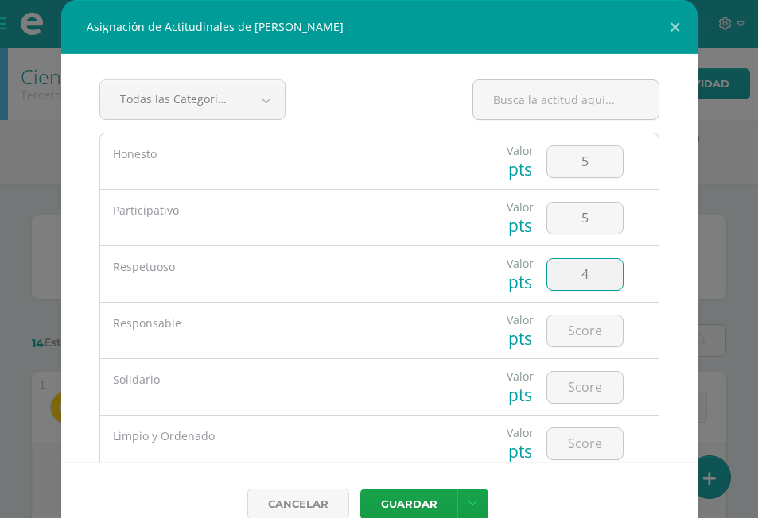
type input "4"
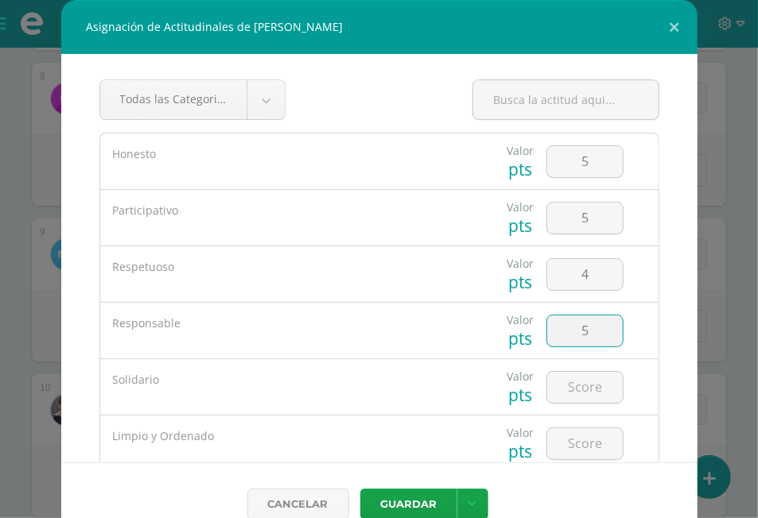
type input "5"
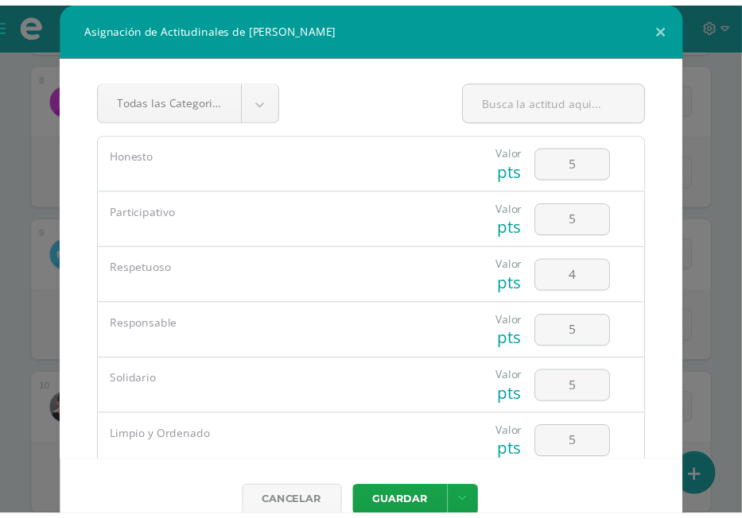
scroll to position [149, 0]
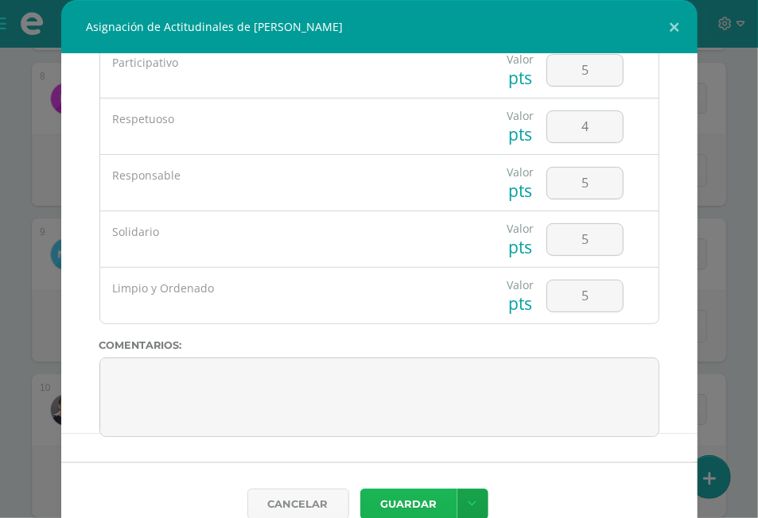
click at [412, 510] on button "Guardar" at bounding box center [408, 504] width 97 height 31
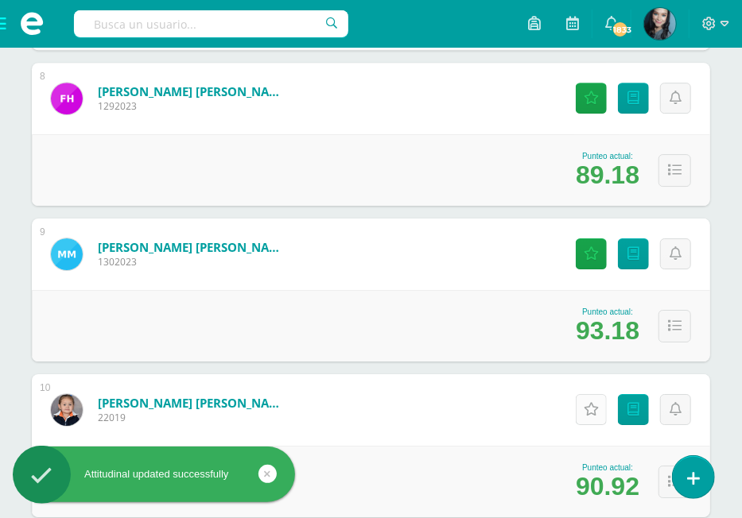
click at [582, 410] on link "Actitudinales" at bounding box center [591, 409] width 31 height 31
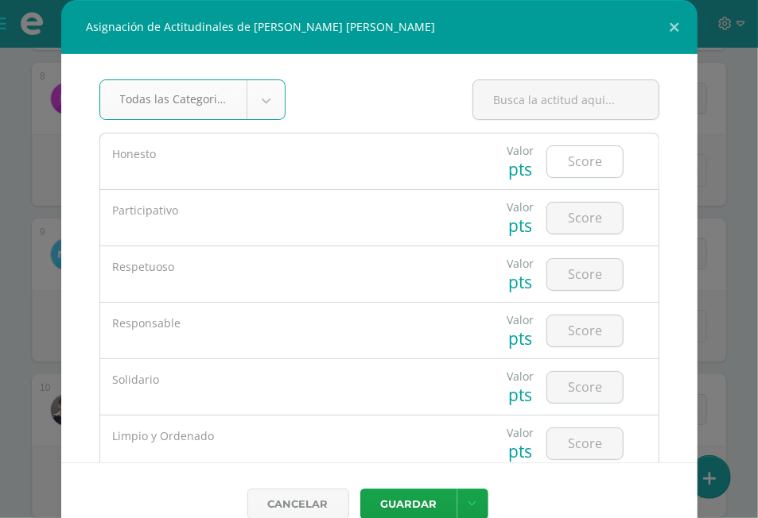
click at [568, 166] on input "number" at bounding box center [585, 161] width 76 height 31
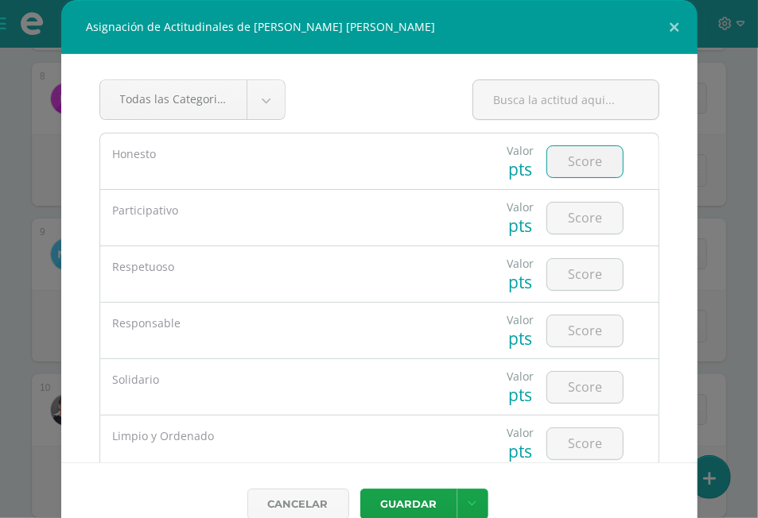
type input "4"
type input "5"
type input "4"
type input "5"
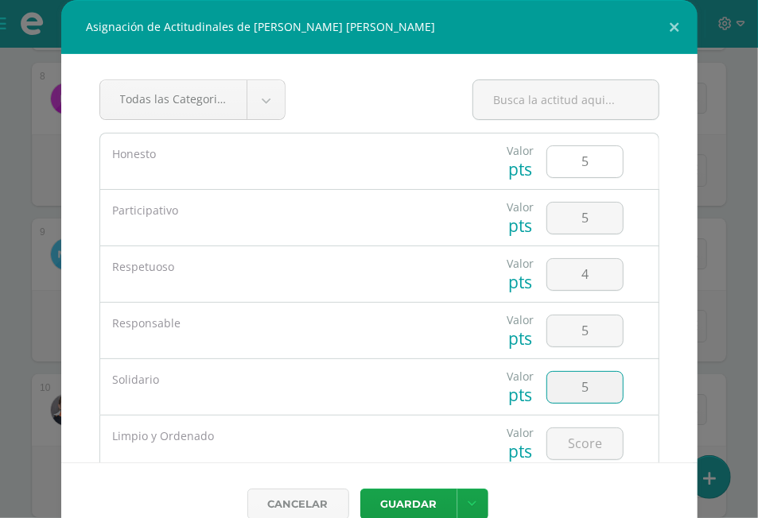
type input "5"
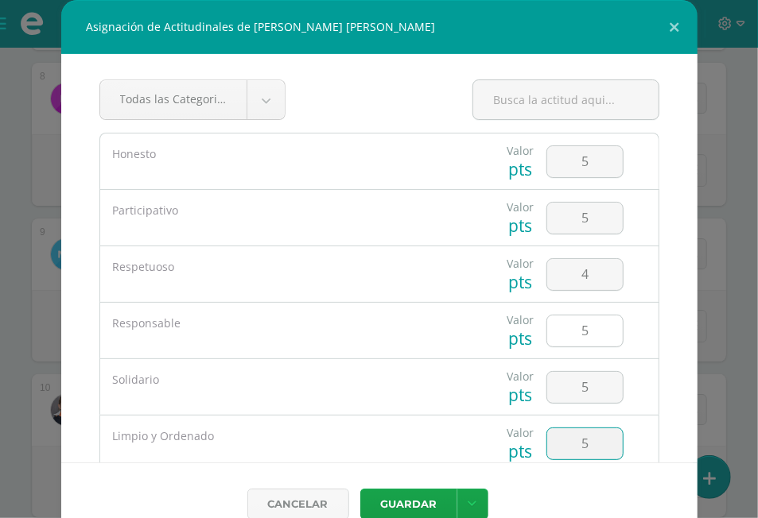
type input "5"
click at [584, 341] on input "5" at bounding box center [585, 331] width 76 height 31
type input "5"
type input "4"
click at [587, 269] on input "4" at bounding box center [585, 274] width 76 height 31
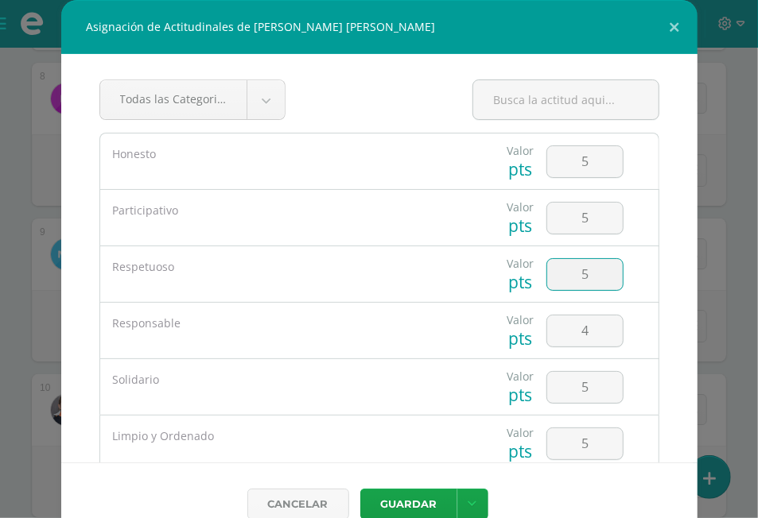
type input "5"
click at [394, 514] on button "Guardar" at bounding box center [408, 504] width 97 height 31
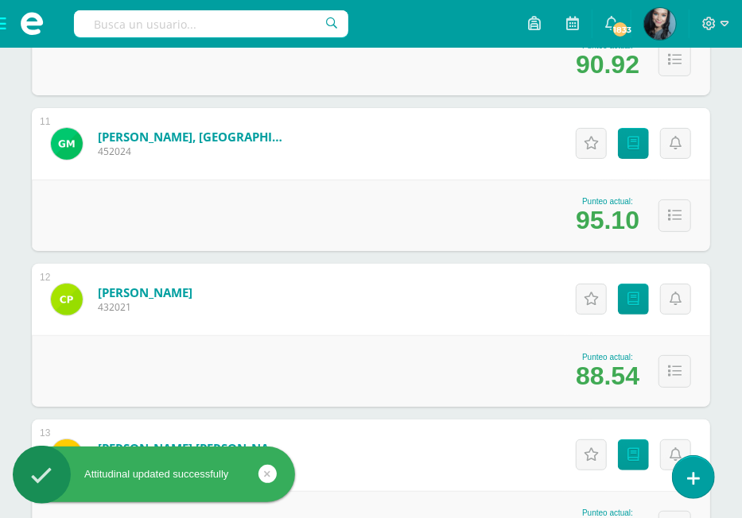
scroll to position [2285, 0]
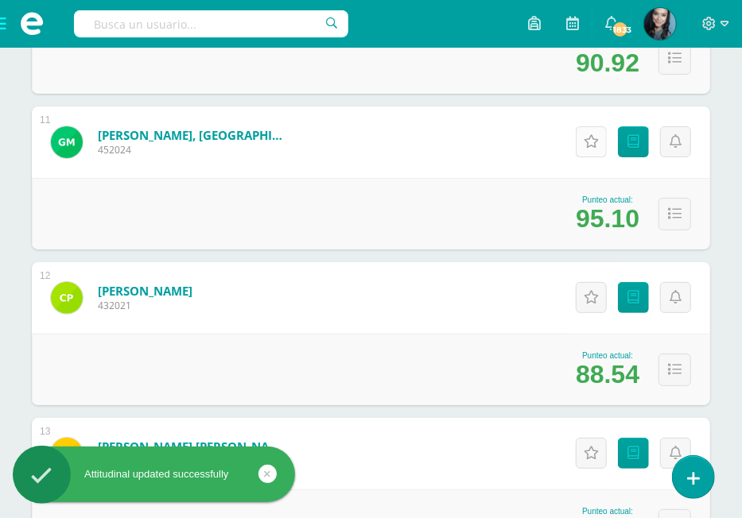
click at [587, 135] on icon at bounding box center [591, 142] width 15 height 14
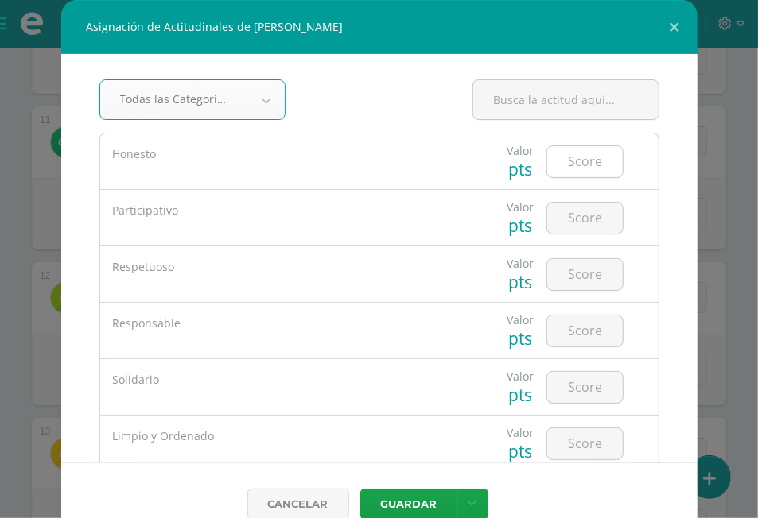
click at [571, 166] on input "number" at bounding box center [585, 161] width 76 height 31
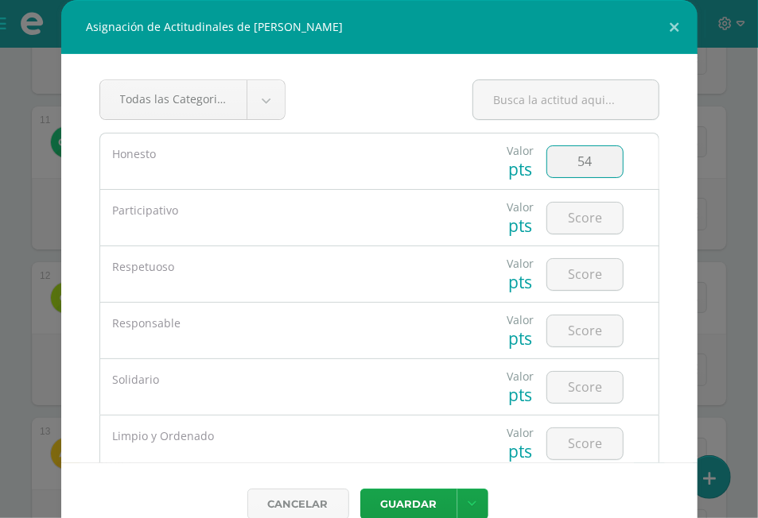
type input "5"
type input "4"
type input "5"
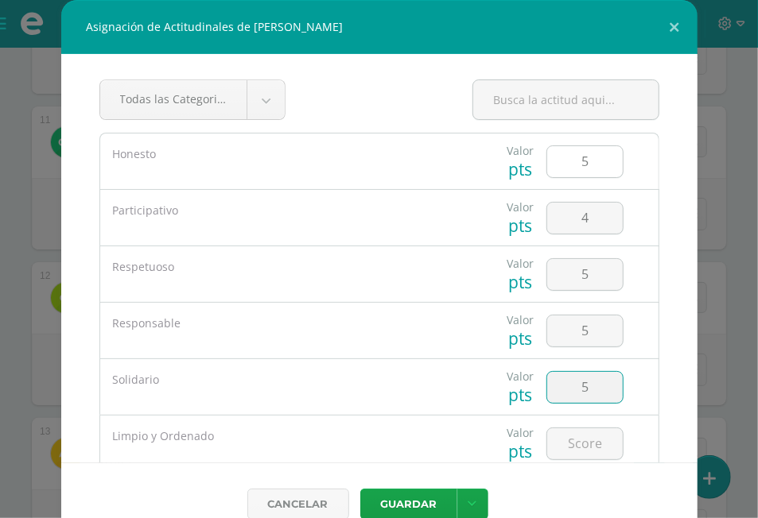
type input "5"
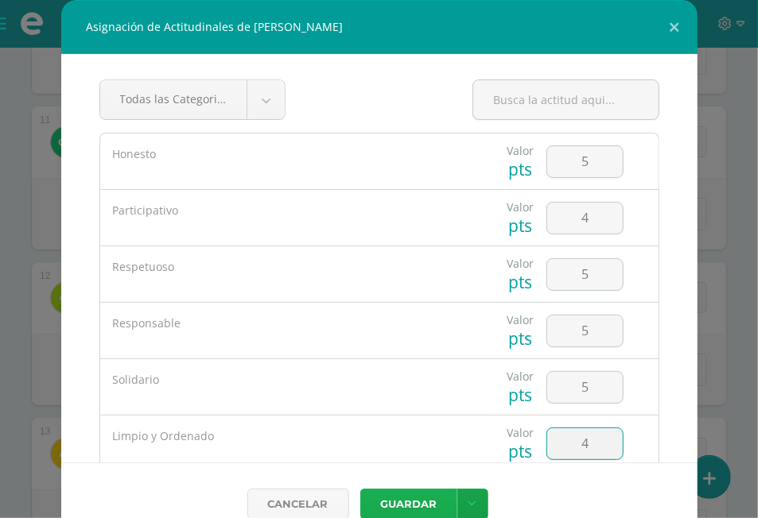
type input "4"
click at [433, 506] on button "Guardar" at bounding box center [408, 504] width 97 height 31
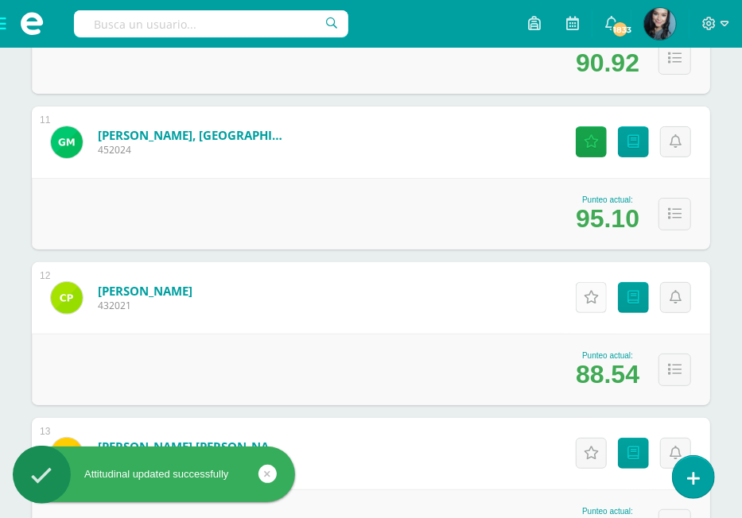
click at [598, 304] on icon at bounding box center [591, 298] width 15 height 14
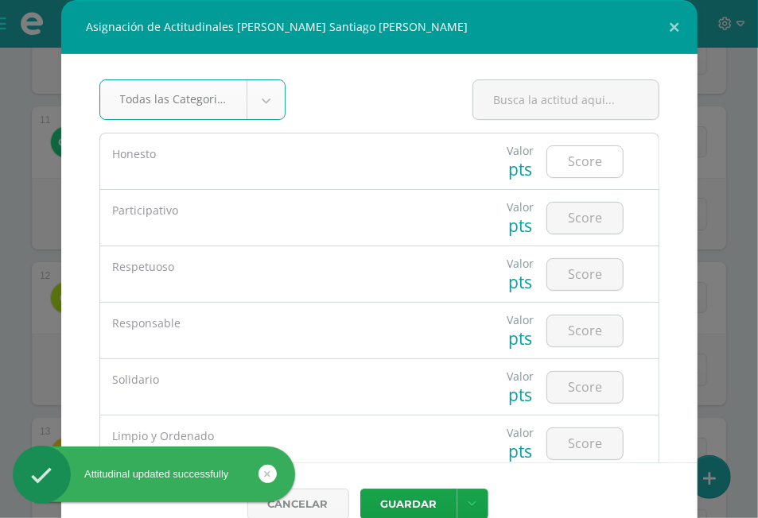
click at [572, 160] on input "number" at bounding box center [585, 161] width 76 height 31
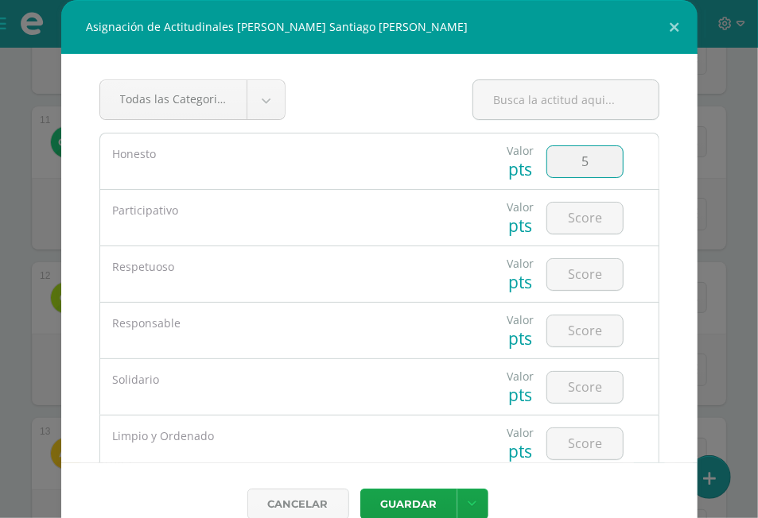
type input "5"
type input "4"
type input "3"
type input "4"
type input "5"
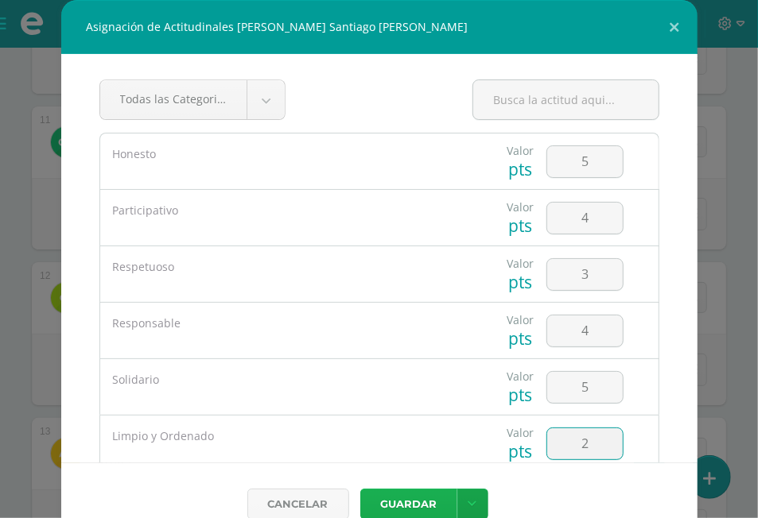
type input "2"
click at [414, 506] on button "Guardar" at bounding box center [408, 504] width 97 height 31
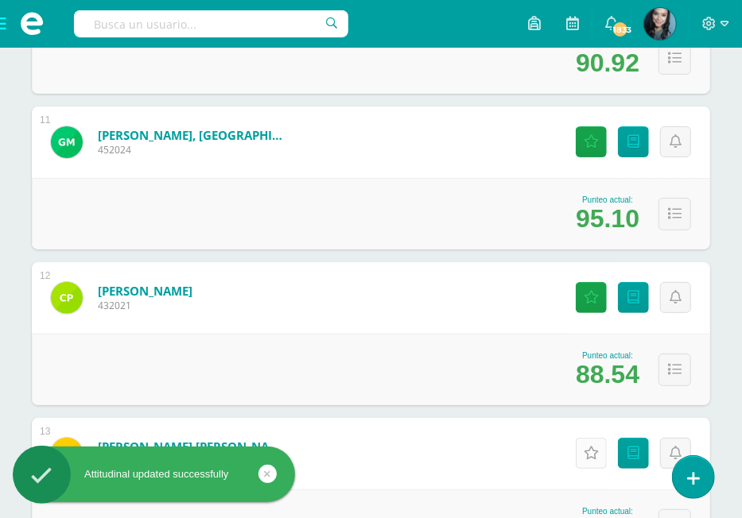
click at [592, 448] on icon at bounding box center [591, 454] width 15 height 14
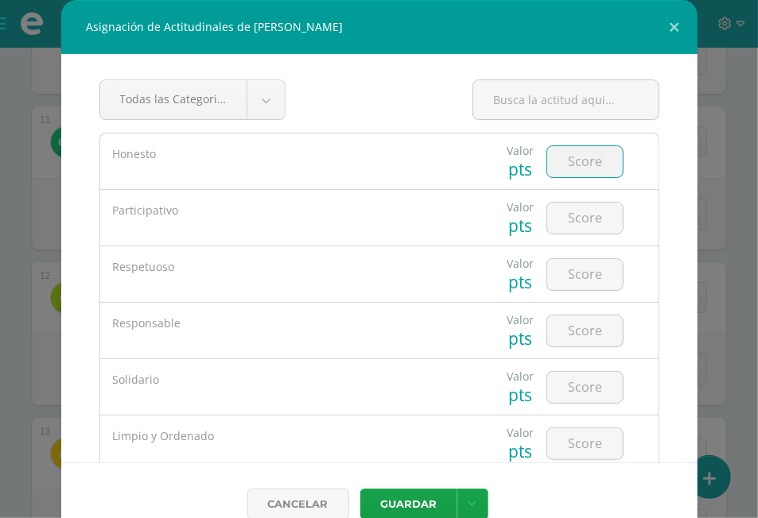
click at [553, 160] on input "number" at bounding box center [585, 161] width 76 height 31
type input "5"
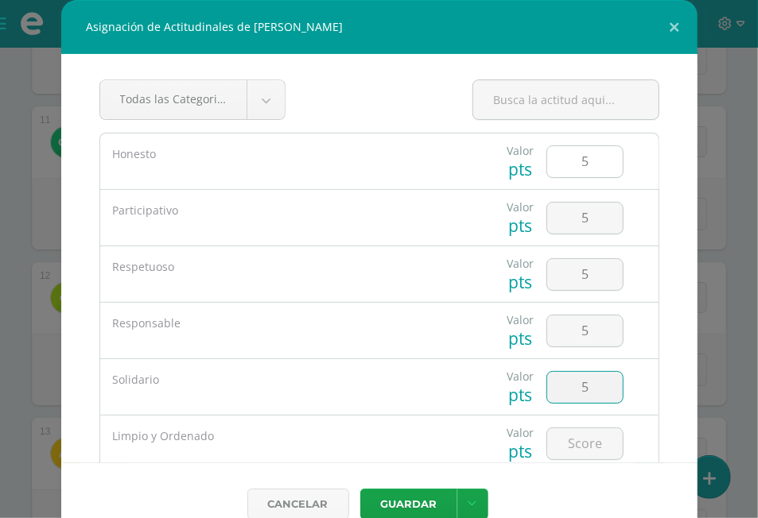
type input "5"
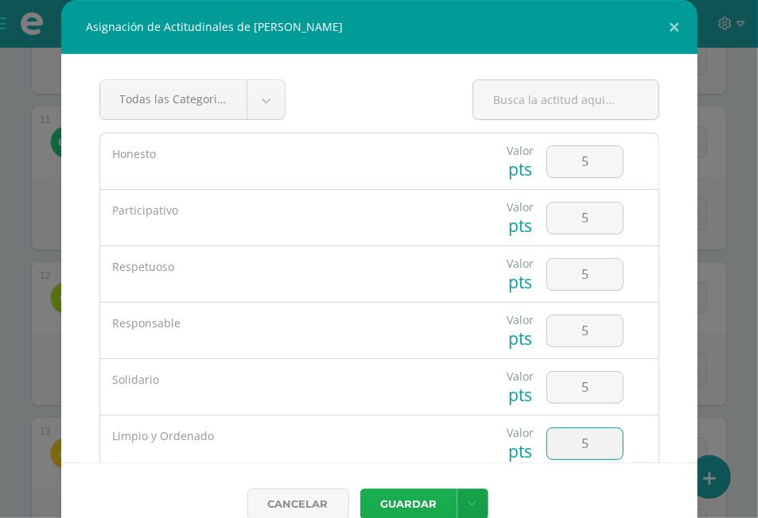
type input "5"
click at [383, 506] on button "Guardar" at bounding box center [408, 504] width 97 height 31
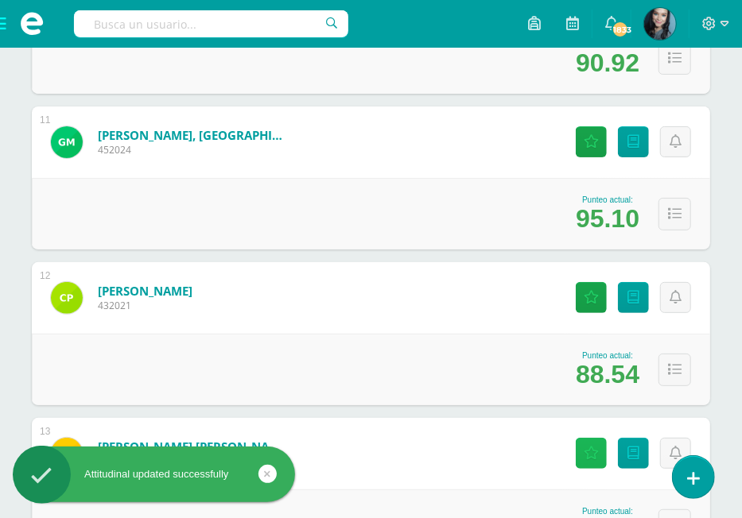
scroll to position [2589, 0]
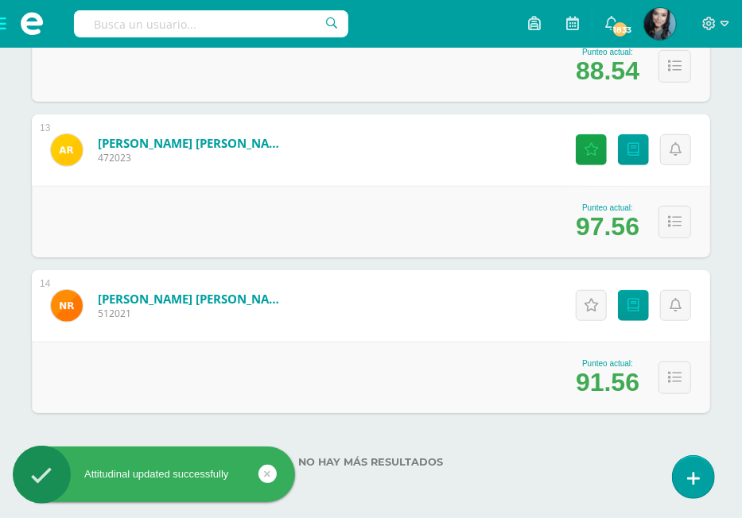
click at [588, 323] on div "Actitudinales Punteos" at bounding box center [631, 306] width 158 height 72
click at [587, 307] on icon at bounding box center [591, 306] width 15 height 14
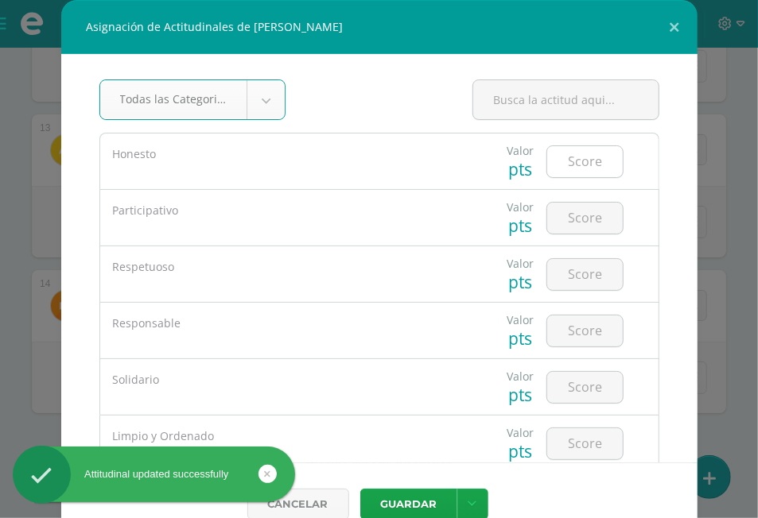
click at [587, 163] on input "number" at bounding box center [585, 161] width 76 height 31
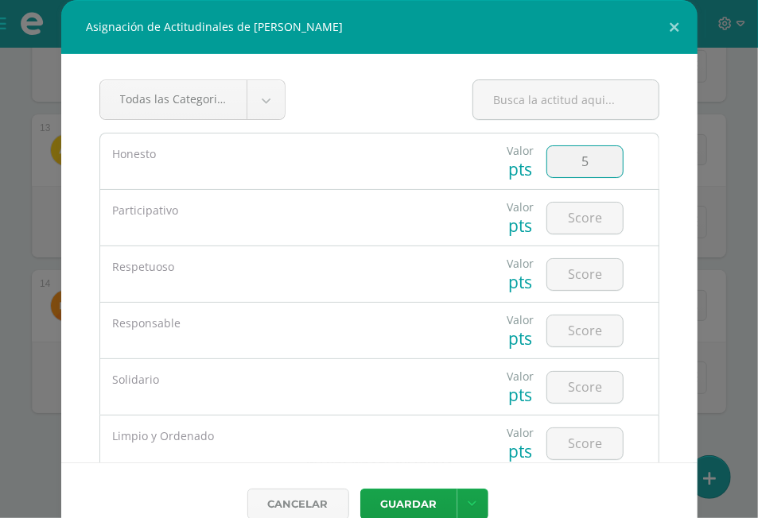
type input "5"
type input "4"
type input "5"
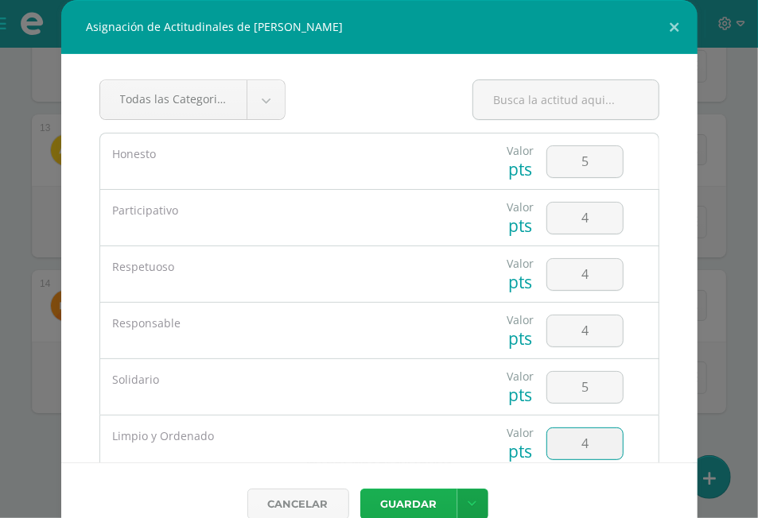
type input "4"
click at [417, 499] on button "Guardar" at bounding box center [408, 504] width 97 height 31
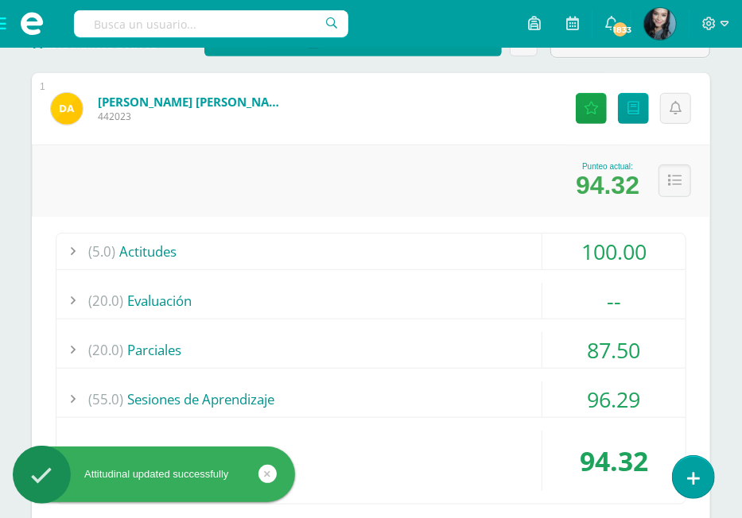
scroll to position [0, 0]
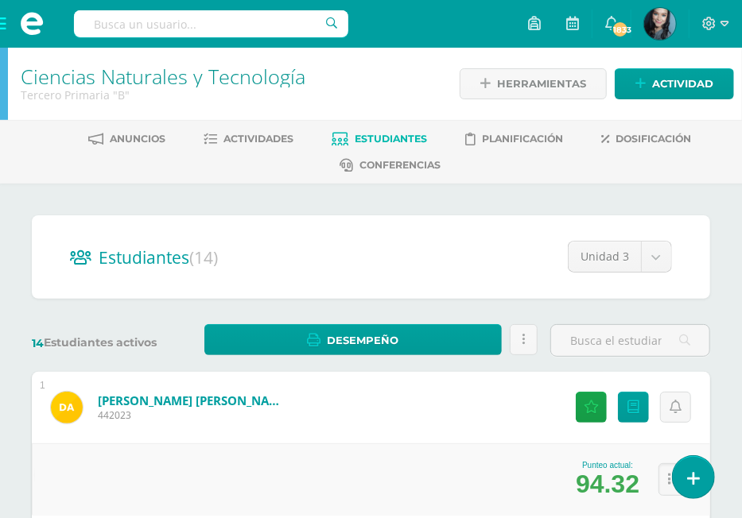
click at [3, 26] on span at bounding box center [32, 24] width 64 height 48
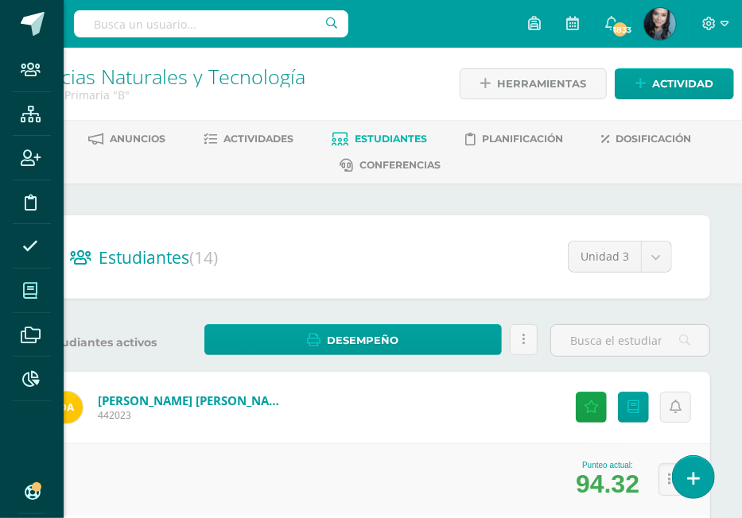
click at [29, 290] on icon at bounding box center [30, 291] width 14 height 16
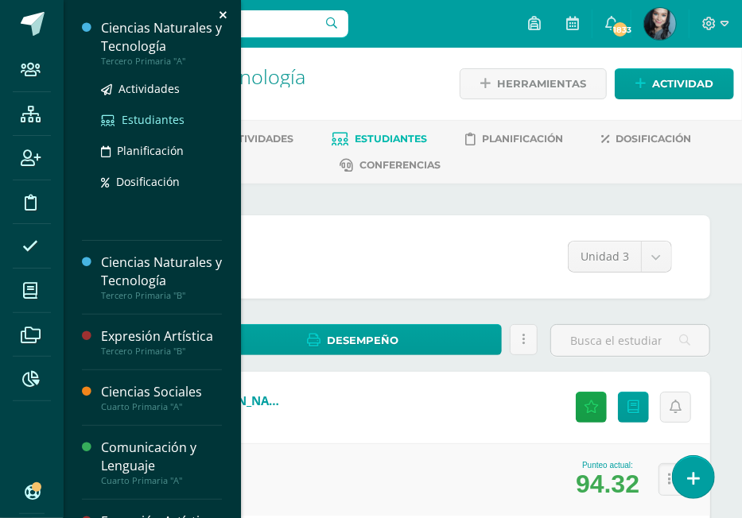
click at [157, 122] on span "Estudiantes" at bounding box center [153, 119] width 63 height 15
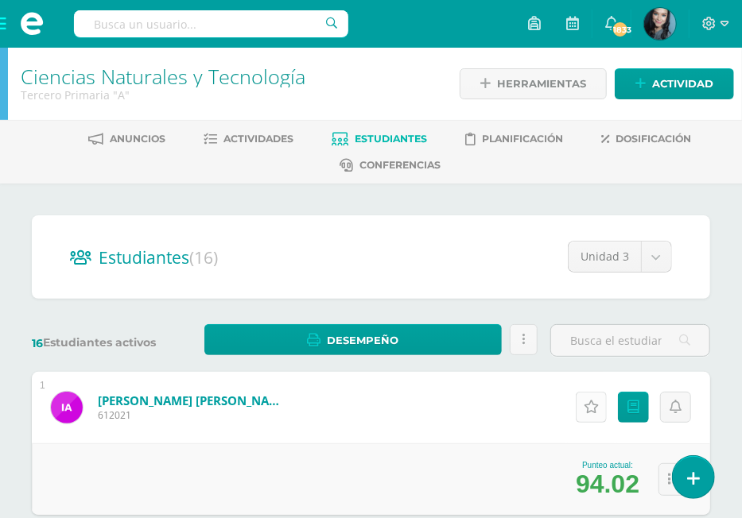
click at [588, 398] on link "Actitudinales" at bounding box center [591, 407] width 31 height 31
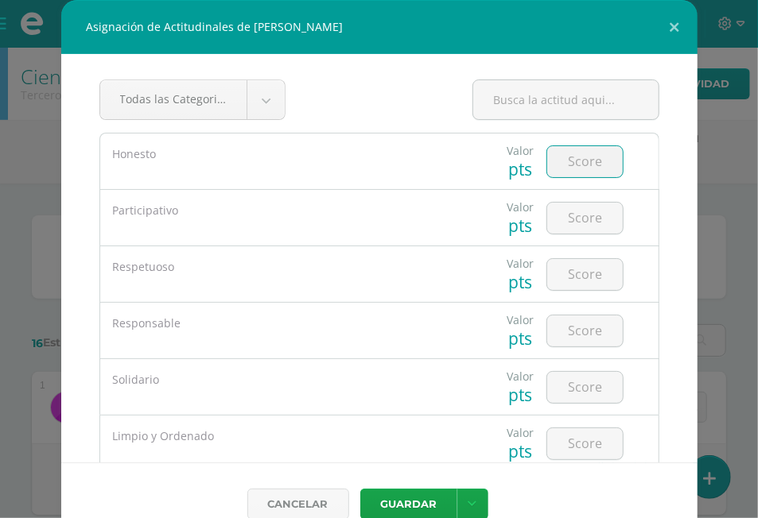
click at [561, 160] on input "number" at bounding box center [585, 161] width 76 height 31
type input "5"
type input "4"
type input "5"
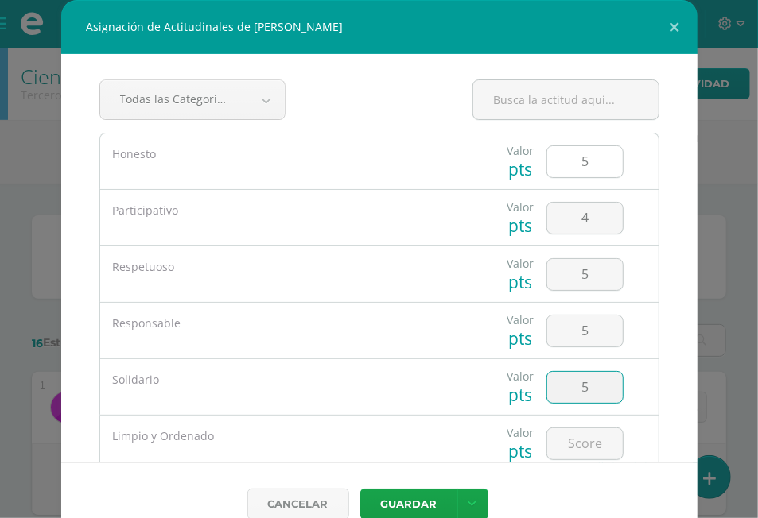
type input "5"
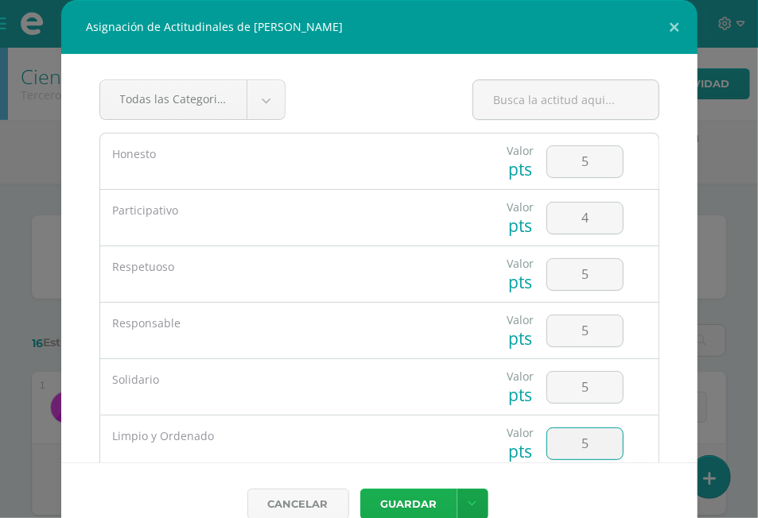
type input "5"
click at [401, 512] on button "Guardar" at bounding box center [408, 504] width 97 height 31
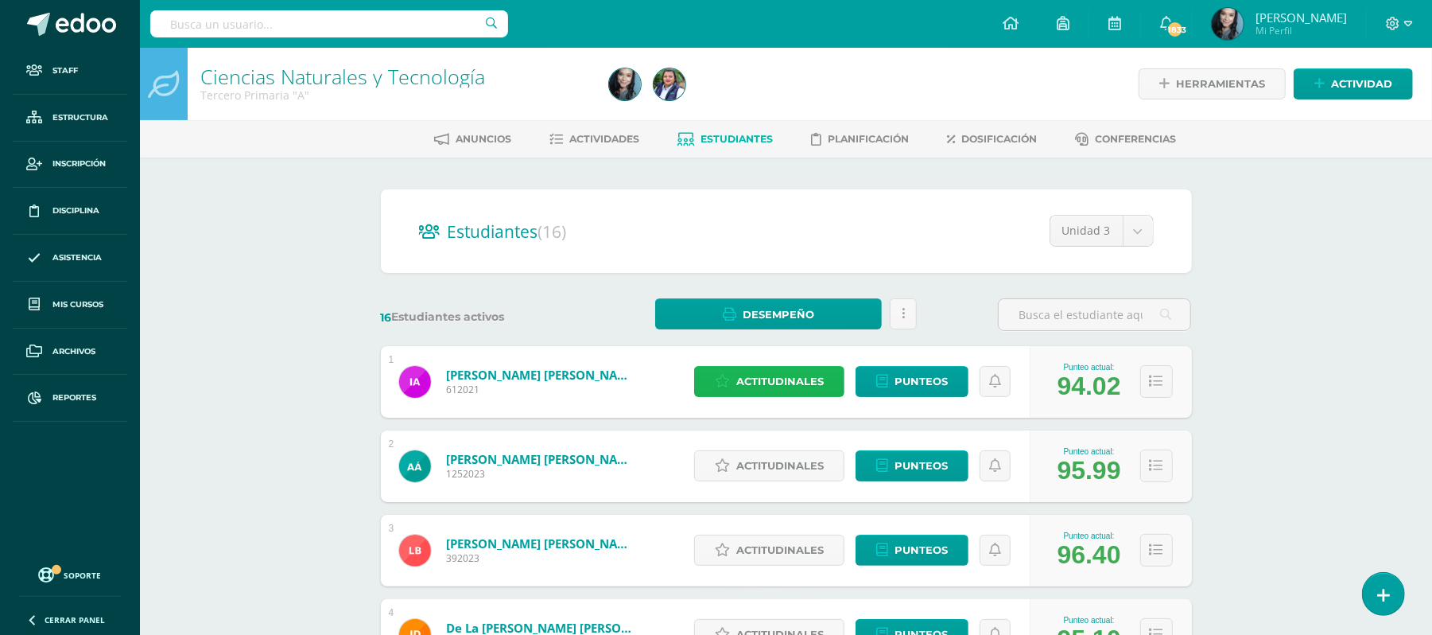
scroll to position [17, 0]
click at [434, 20] on input "text" at bounding box center [329, 23] width 358 height 27
type input "veró"
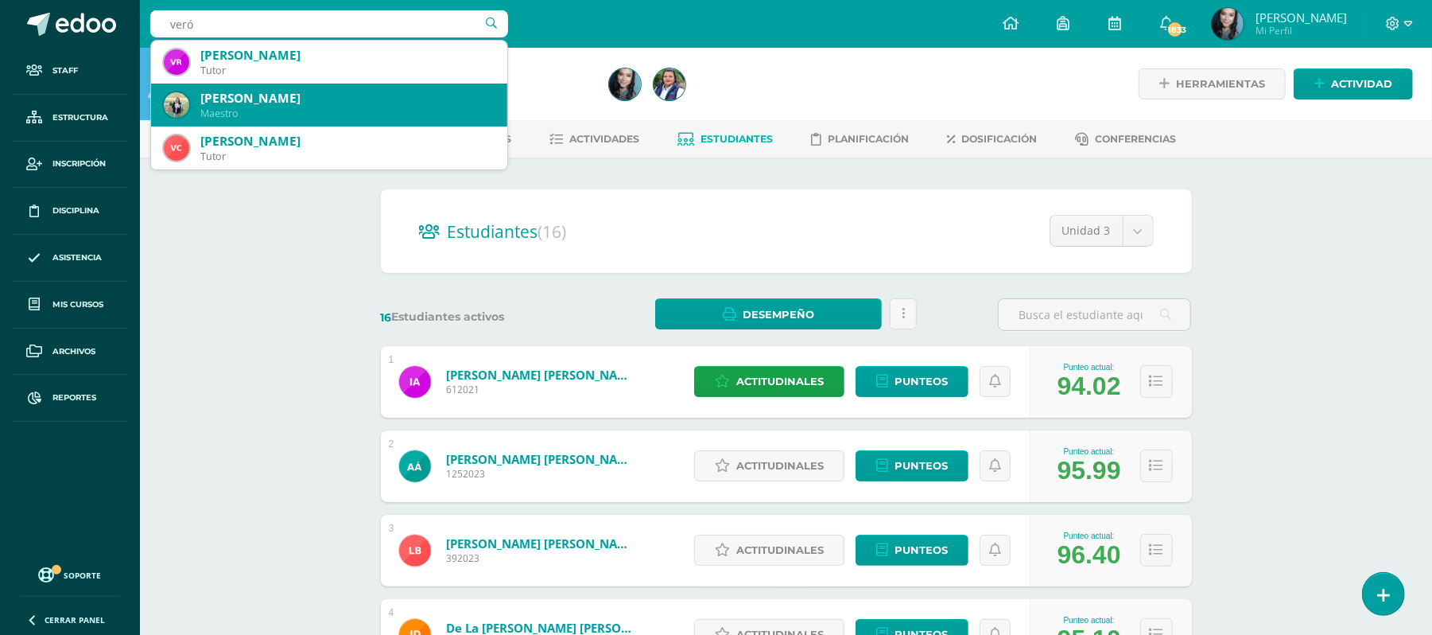
click at [249, 105] on div "Verónica Ubedo Carrillo" at bounding box center [347, 98] width 294 height 17
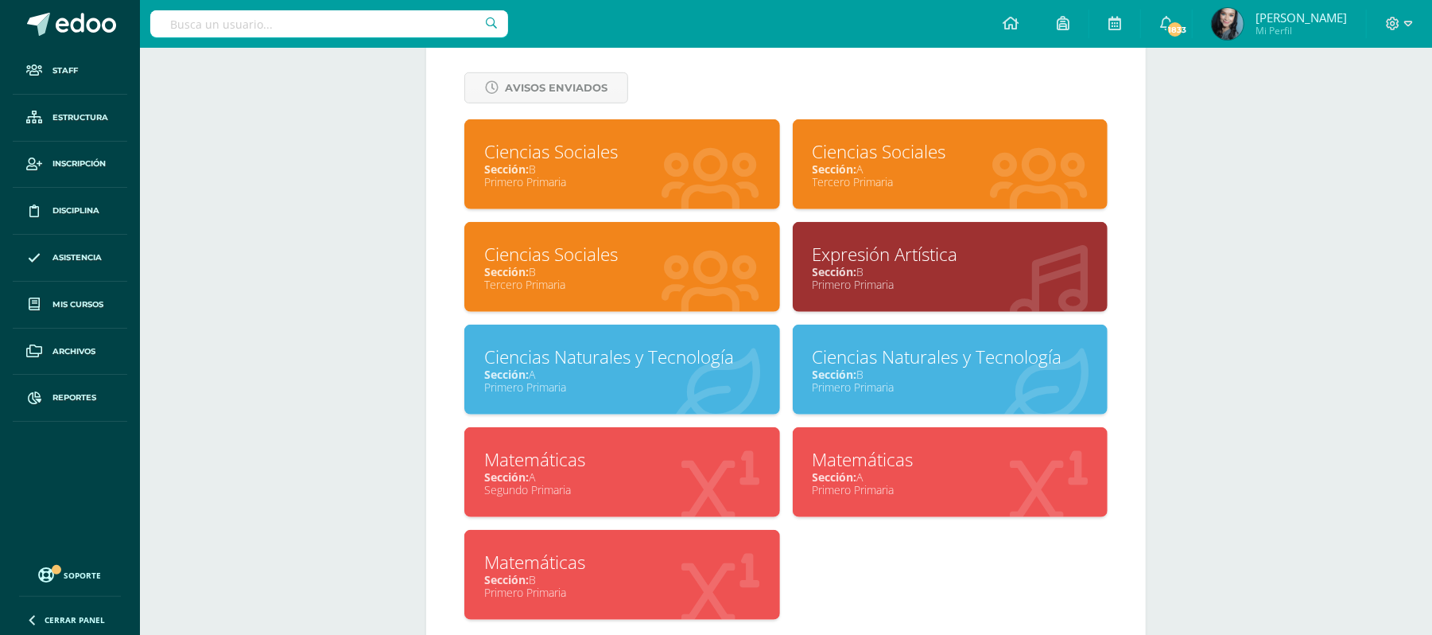
click at [375, 29] on input "text" at bounding box center [329, 23] width 358 height 27
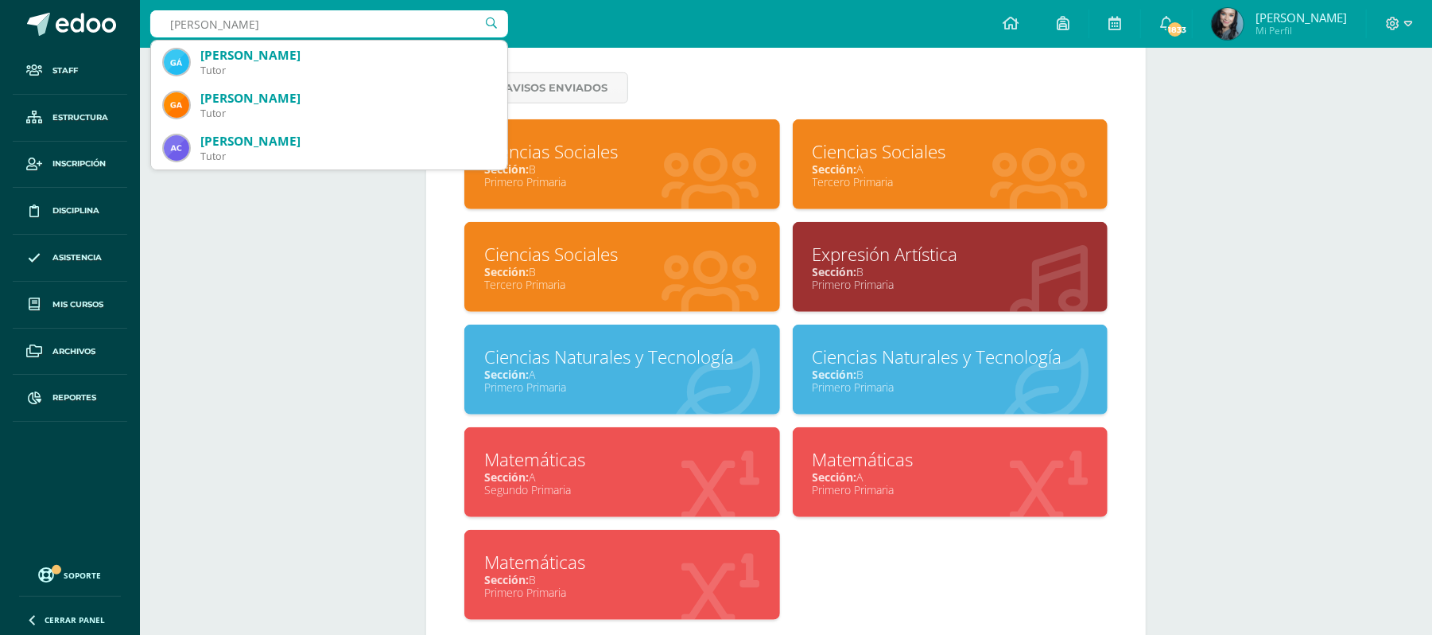
type input "gabriela velas"
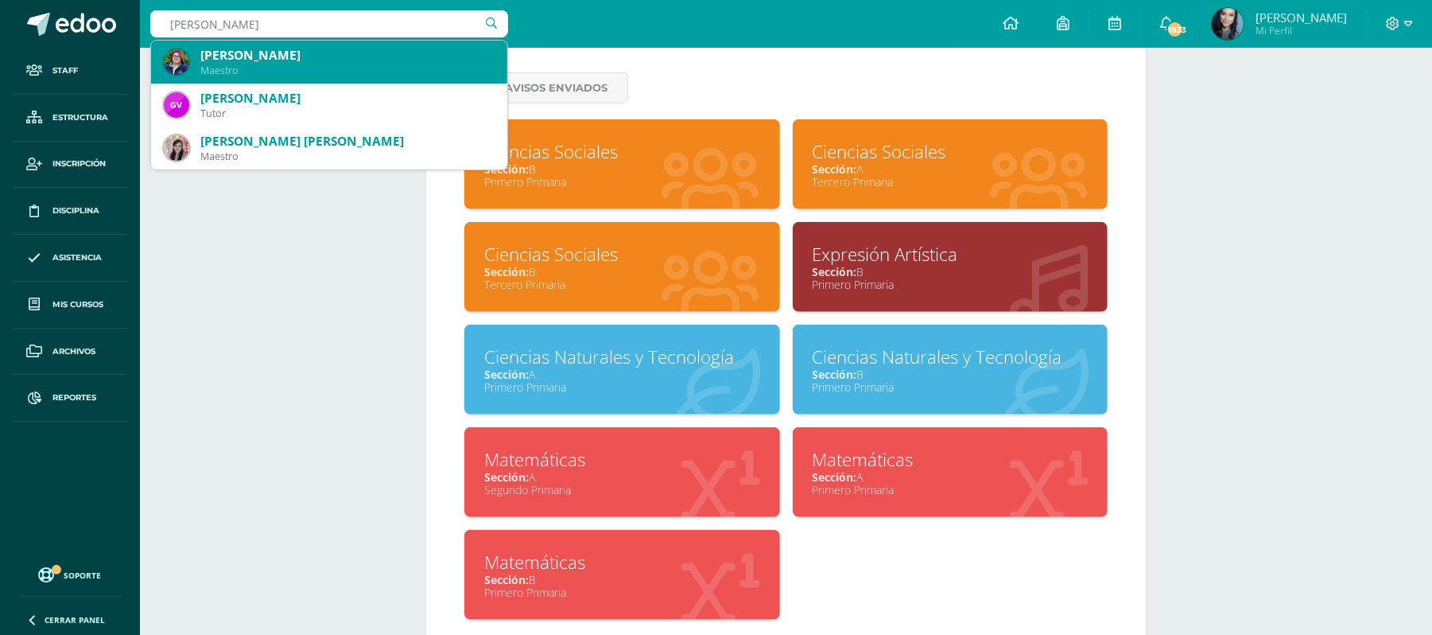
click at [369, 58] on div "Gabriela Natalí Velásquez Delgado" at bounding box center [347, 55] width 294 height 17
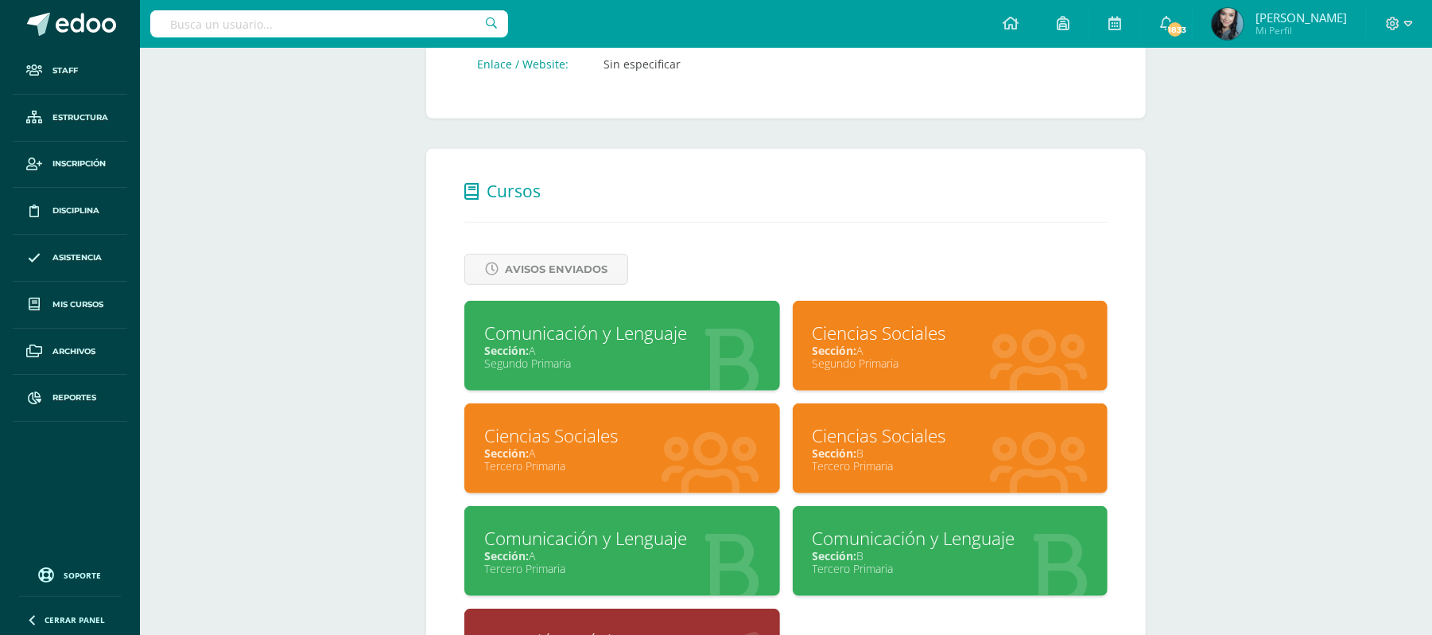
click at [566, 434] on div "Ciencias Sociales" at bounding box center [622, 435] width 276 height 25
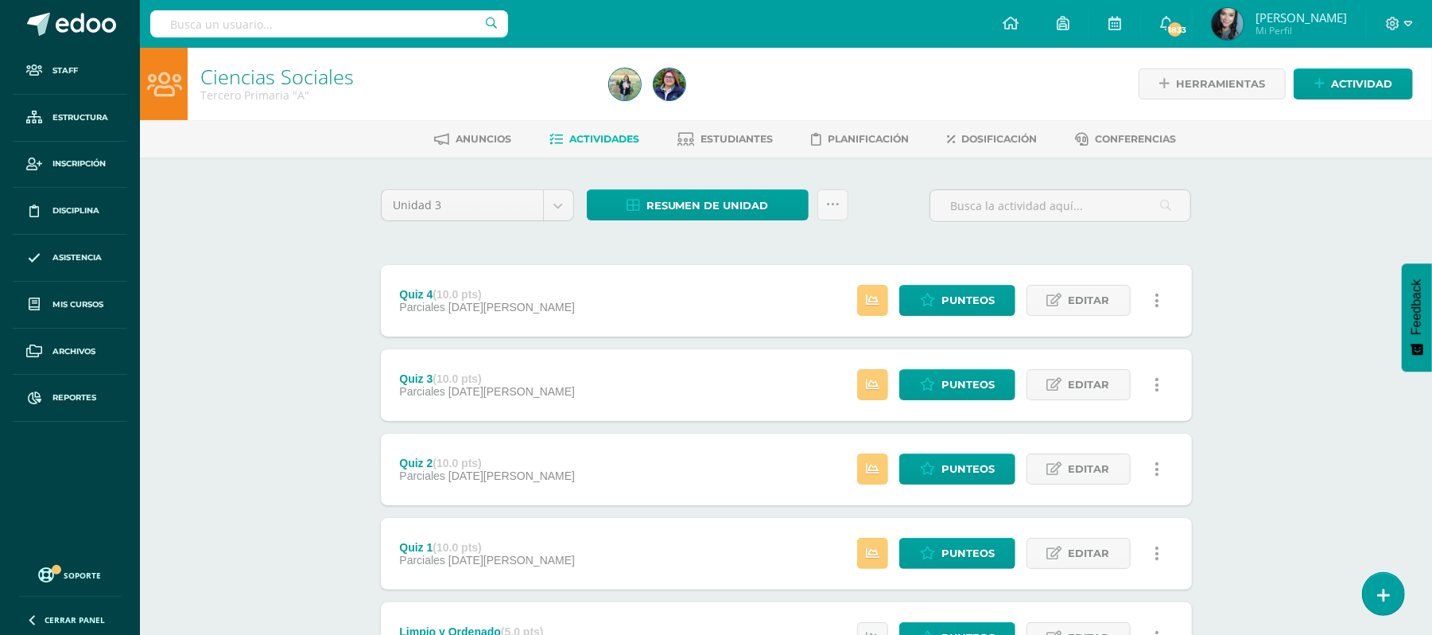
click at [1273, 266] on div "Ciencias Sociales Tercero Primaria "A" Herramientas Detalle de asistencias Acti…" at bounding box center [786, 621] width 1292 height 1147
click at [831, 198] on icon at bounding box center [833, 205] width 14 height 14
click at [779, 255] on link "Subir actividades en masa" at bounding box center [792, 254] width 175 height 38
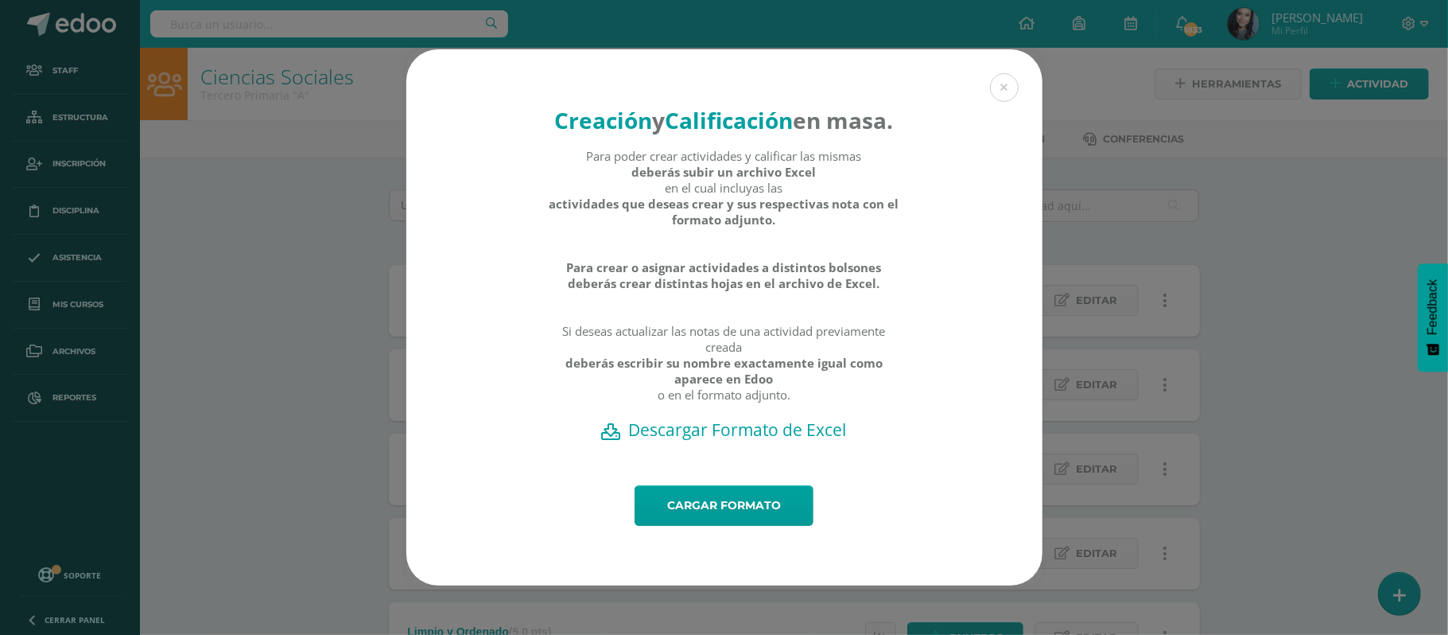
click at [738, 440] on h2 "Descargar Formato de Excel" at bounding box center [724, 429] width 580 height 22
